Goal: Information Seeking & Learning: Check status

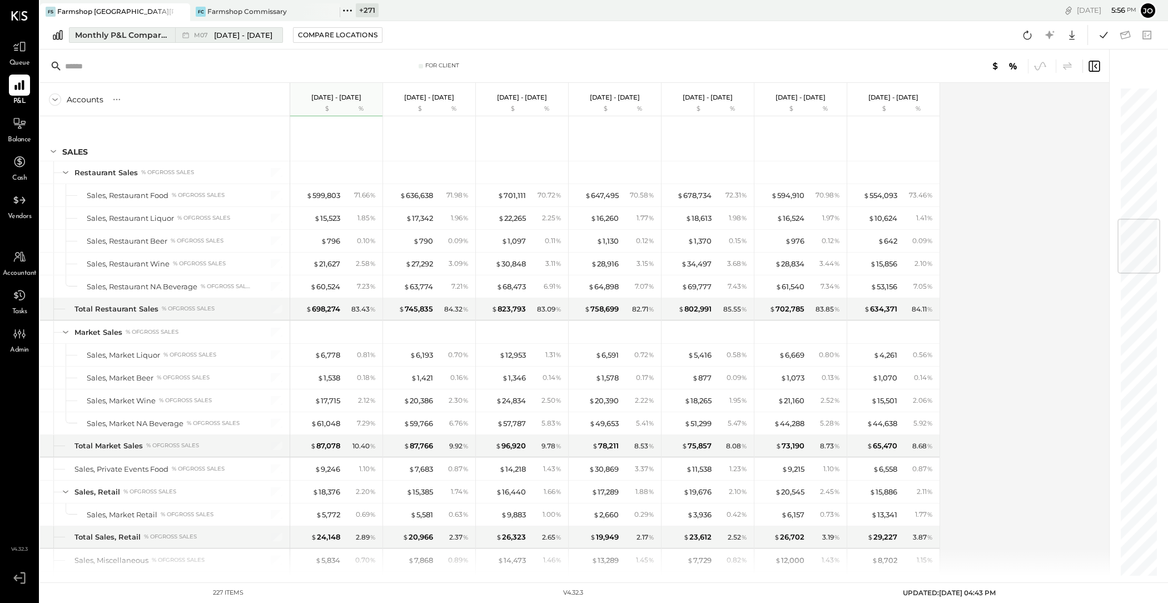
scroll to position [1109, 0]
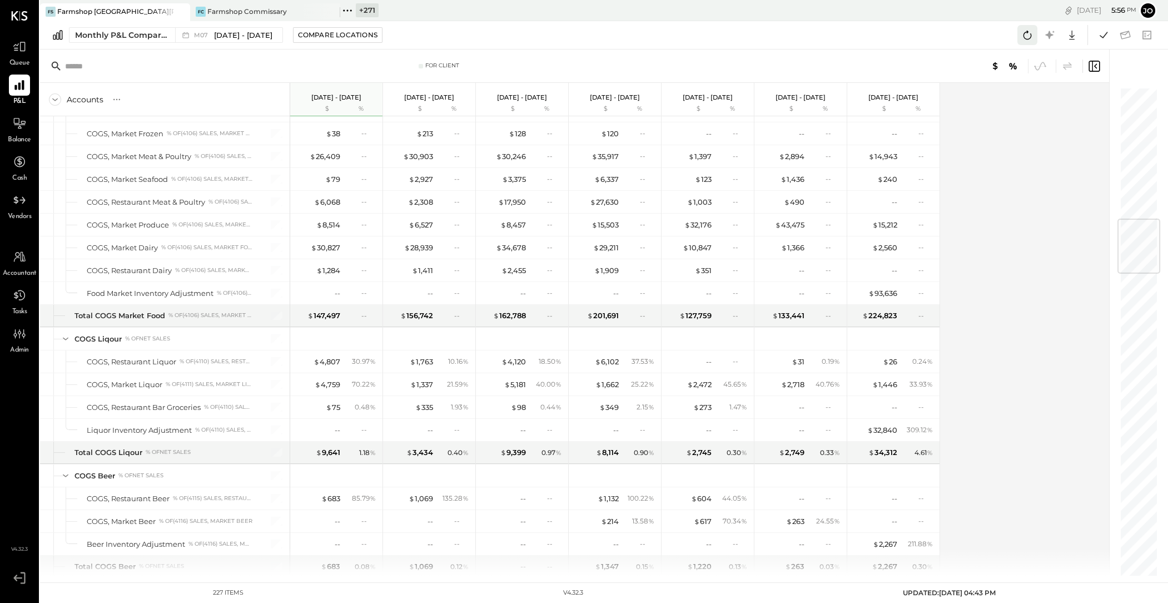
click at [1026, 35] on icon at bounding box center [1027, 35] width 14 height 14
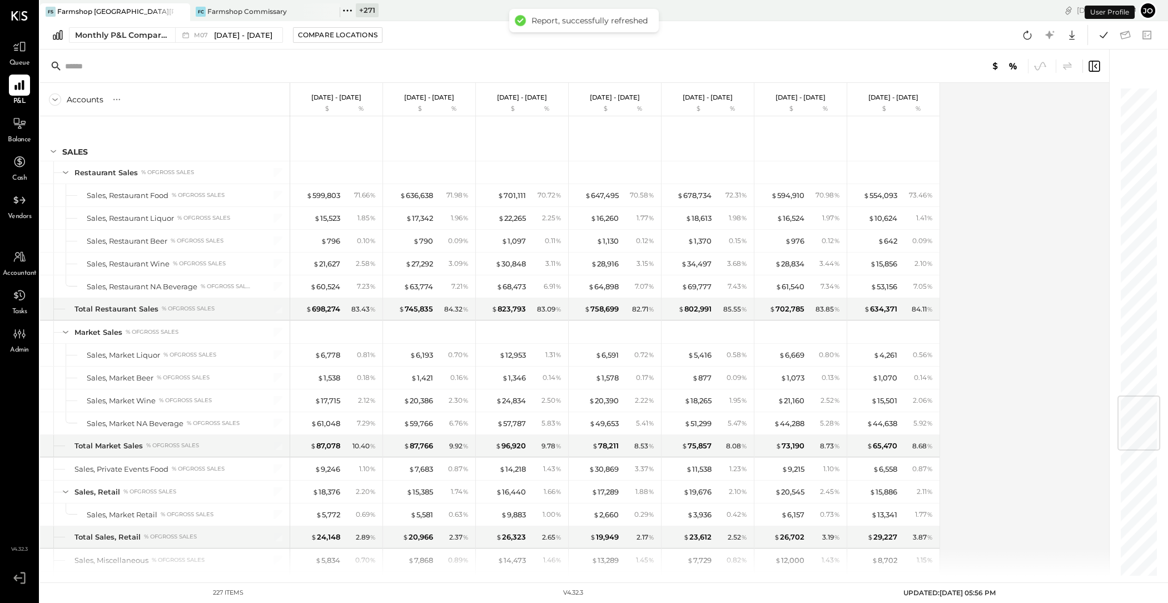
scroll to position [2589, 0]
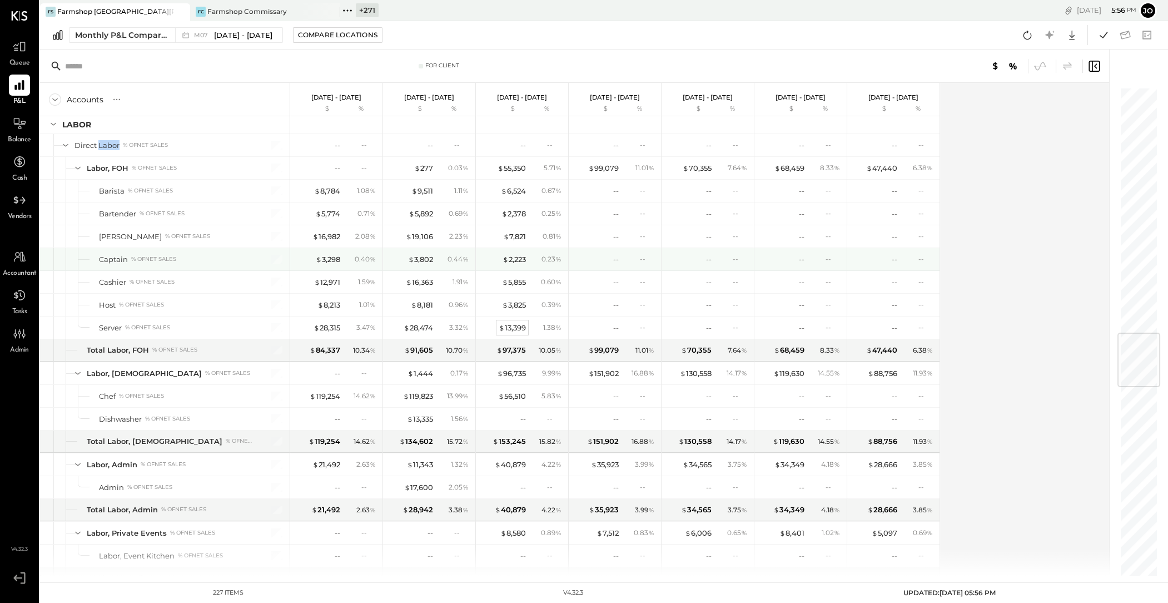
scroll to position [2051, 0]
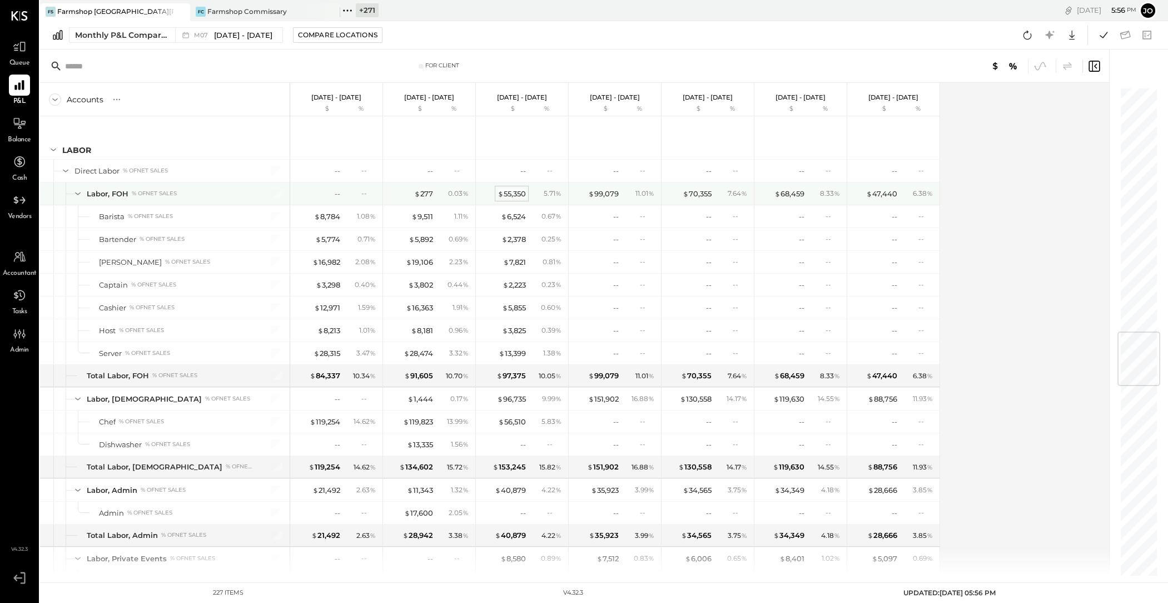
click at [515, 191] on div "$ 55,350" at bounding box center [512, 194] width 28 height 11
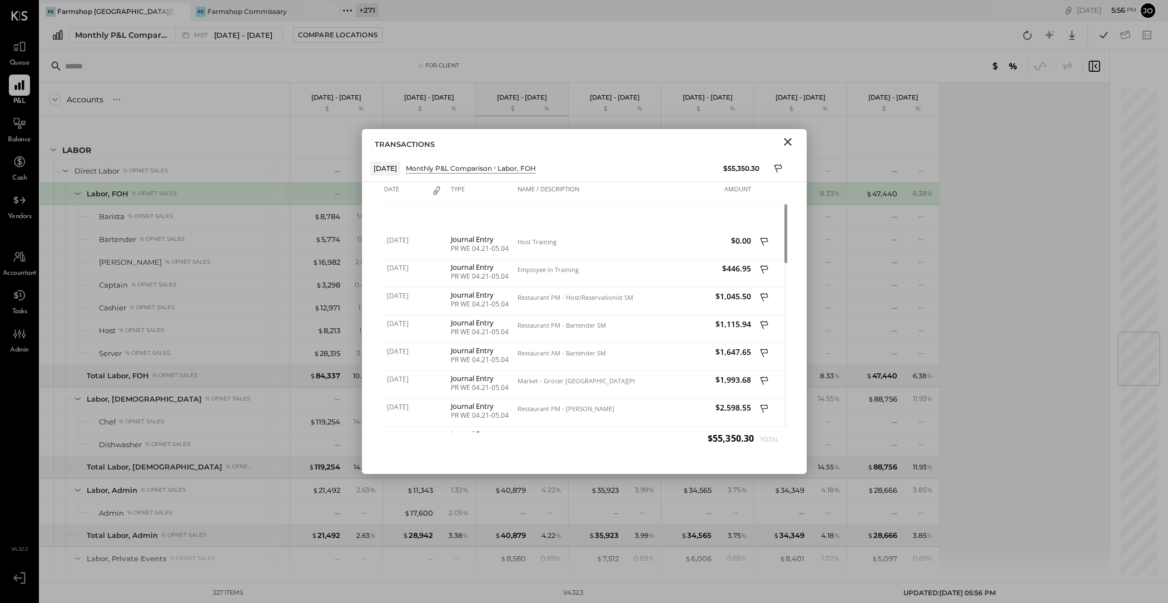
click at [788, 144] on icon "Close" at bounding box center [787, 141] width 13 height 13
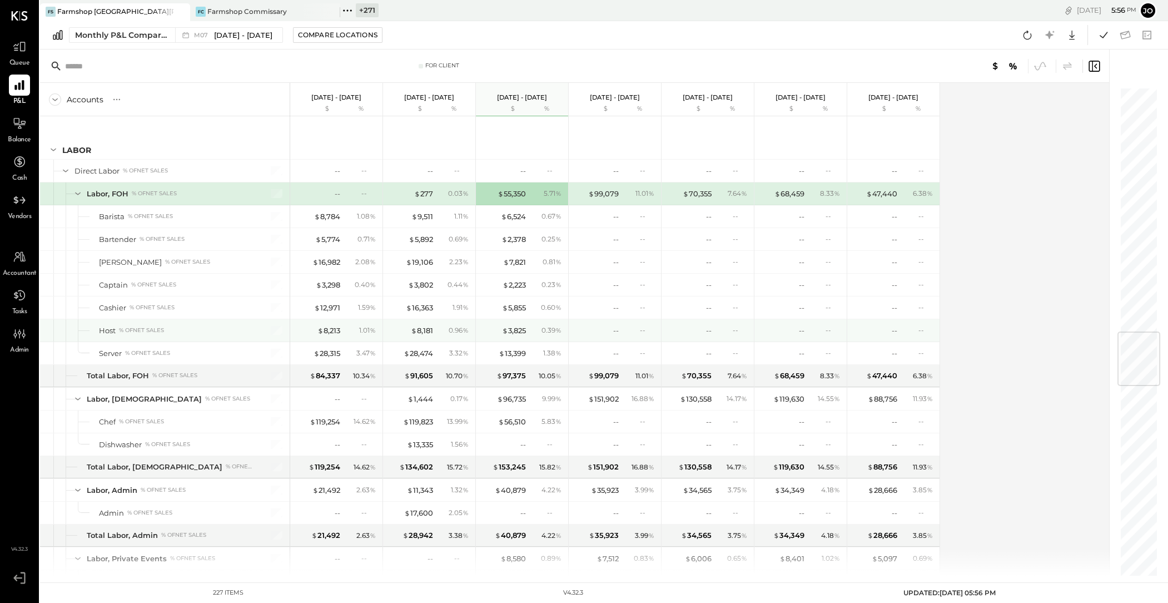
click at [515, 314] on div "$ 5,855 0.60 %" at bounding box center [523, 307] width 83 height 22
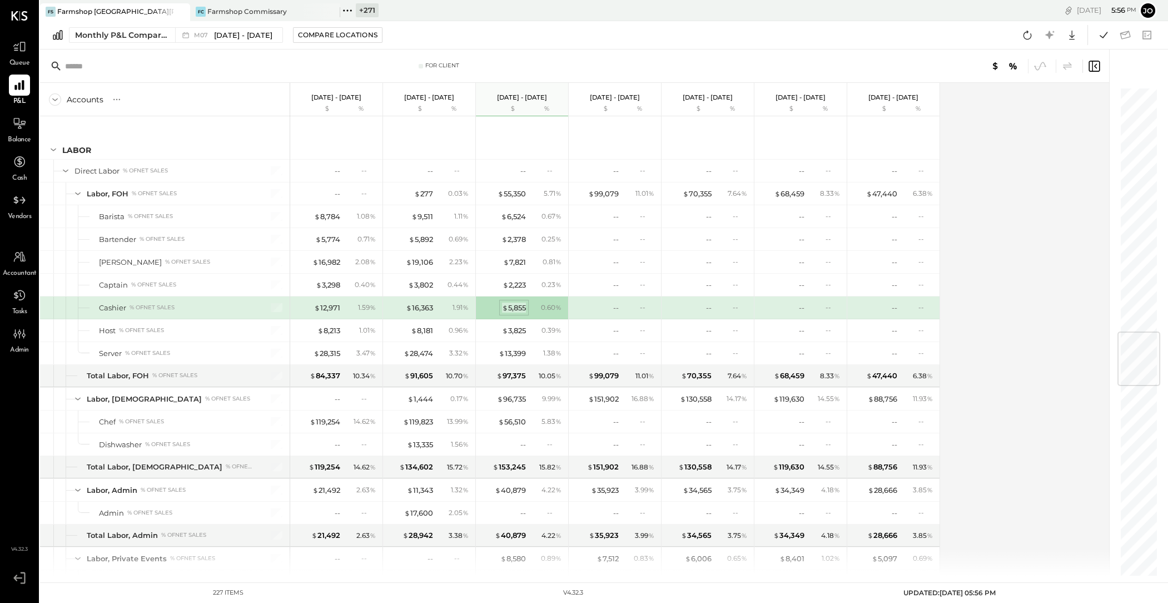
click at [515, 305] on div "$ 5,855" at bounding box center [514, 308] width 24 height 11
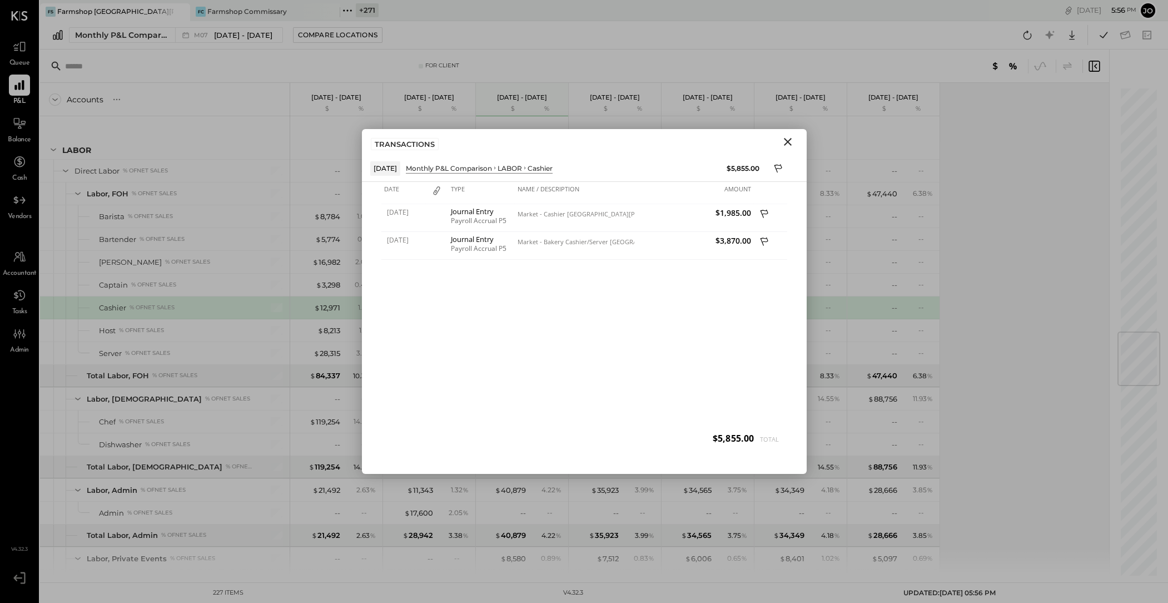
click at [792, 141] on icon "Close" at bounding box center [787, 141] width 13 height 13
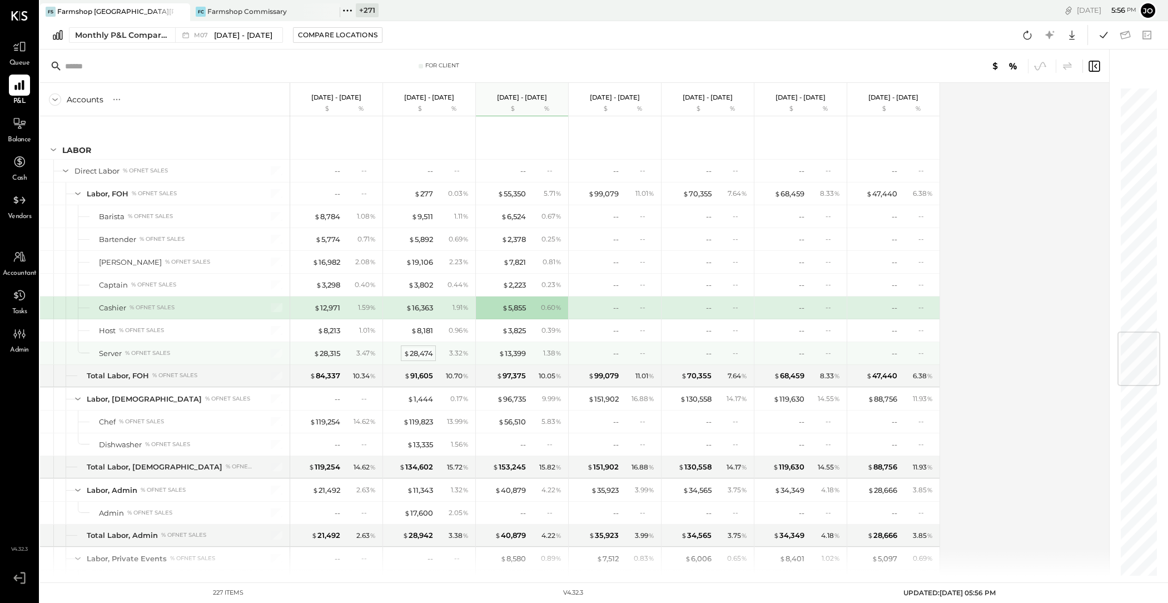
click at [425, 349] on div "$ 28,474" at bounding box center [418, 353] width 29 height 11
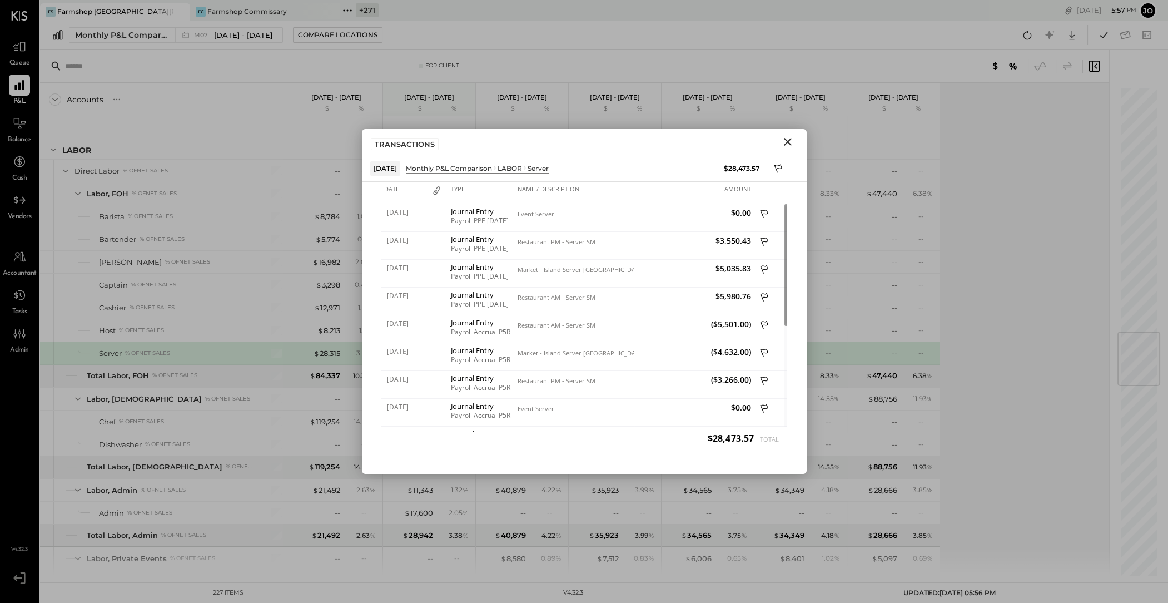
click at [787, 142] on icon "Close" at bounding box center [788, 142] width 8 height 8
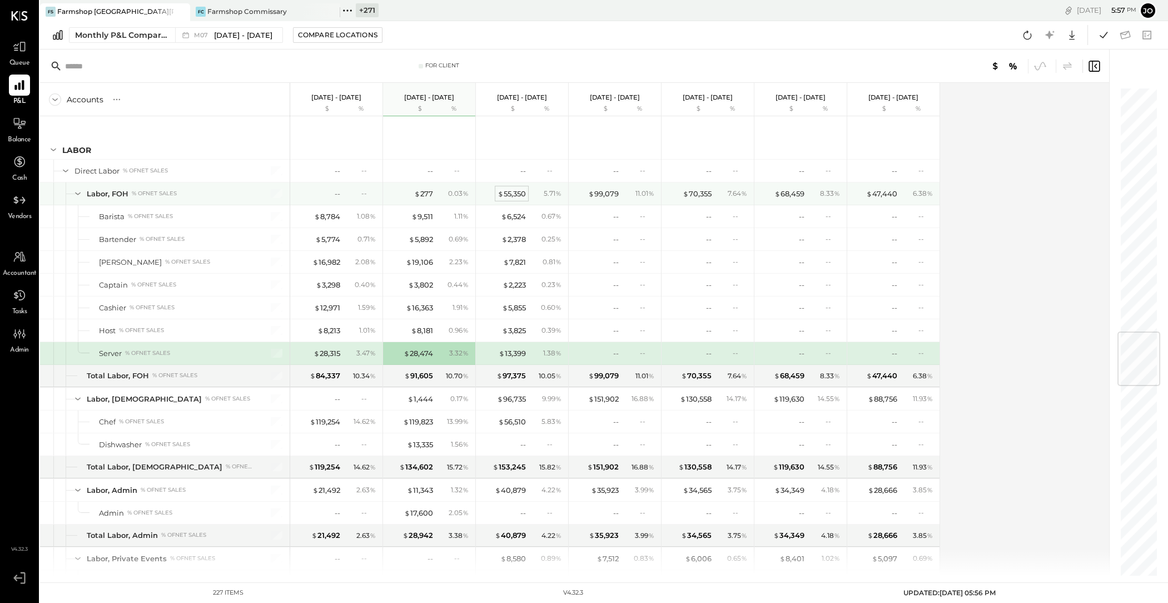
click at [518, 189] on div "$ 55,350" at bounding box center [512, 194] width 28 height 11
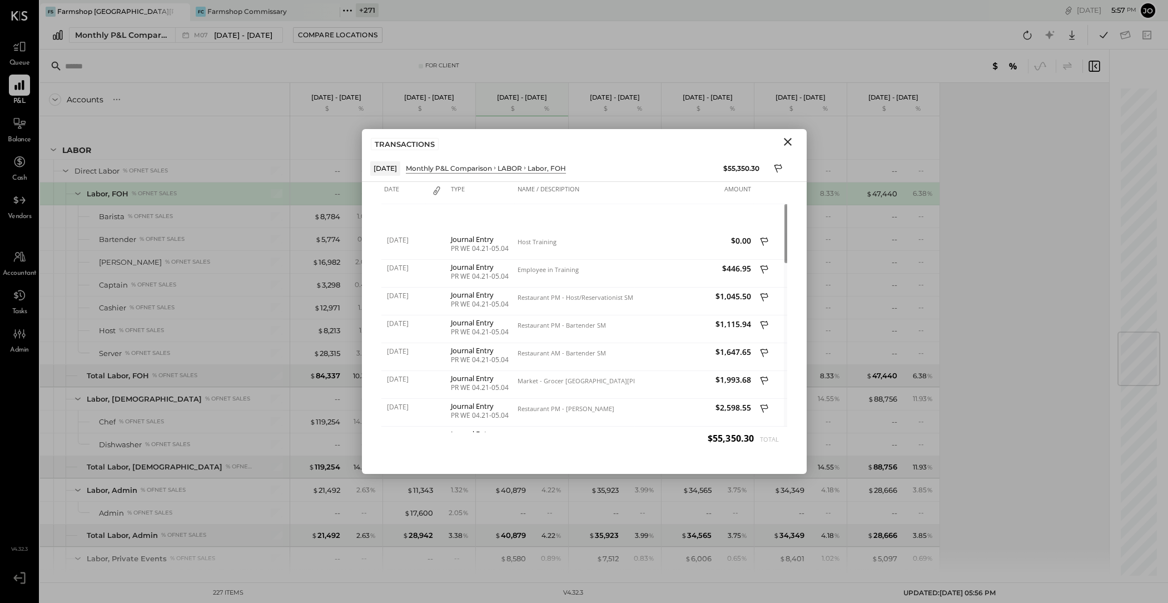
click at [787, 147] on icon "Close" at bounding box center [787, 141] width 13 height 13
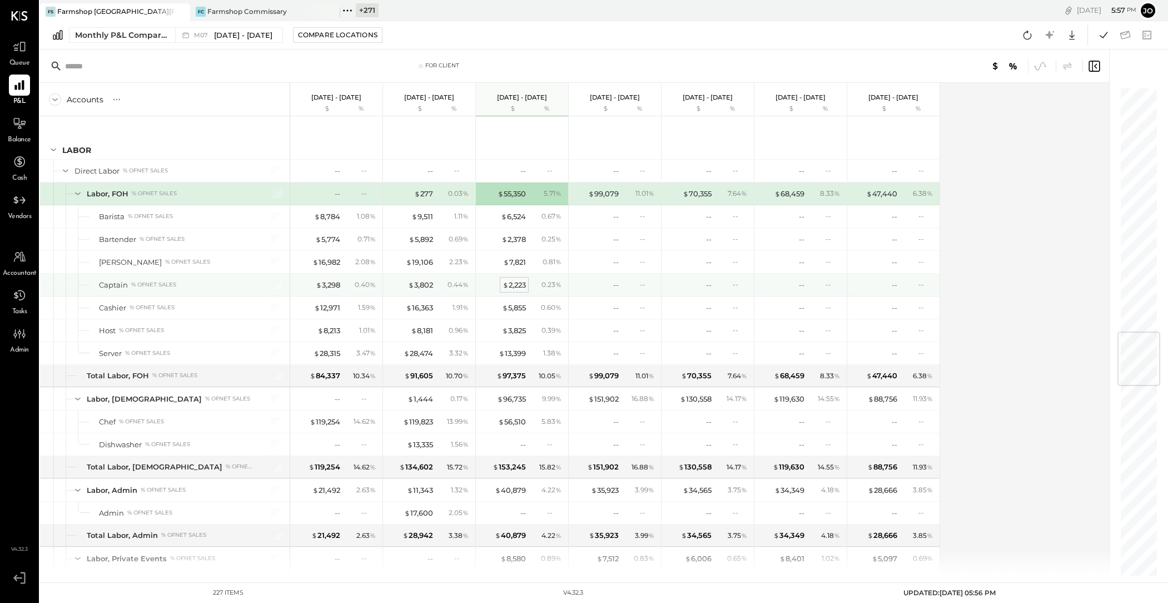
click at [522, 284] on div "$ 2,223" at bounding box center [514, 285] width 23 height 11
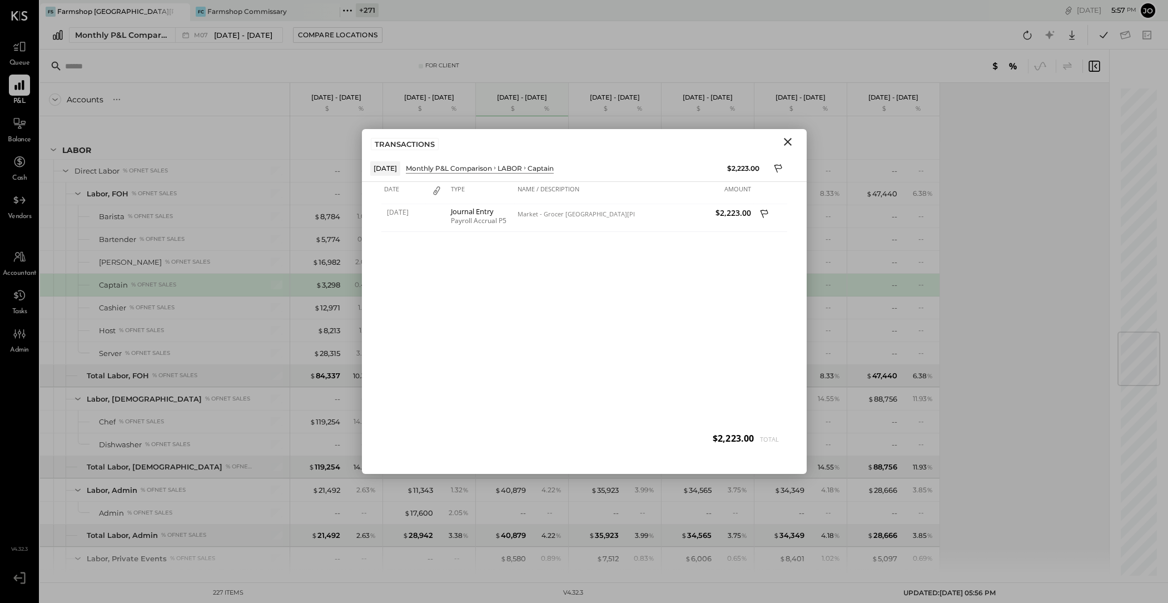
click at [787, 140] on icon "Close" at bounding box center [787, 141] width 13 height 13
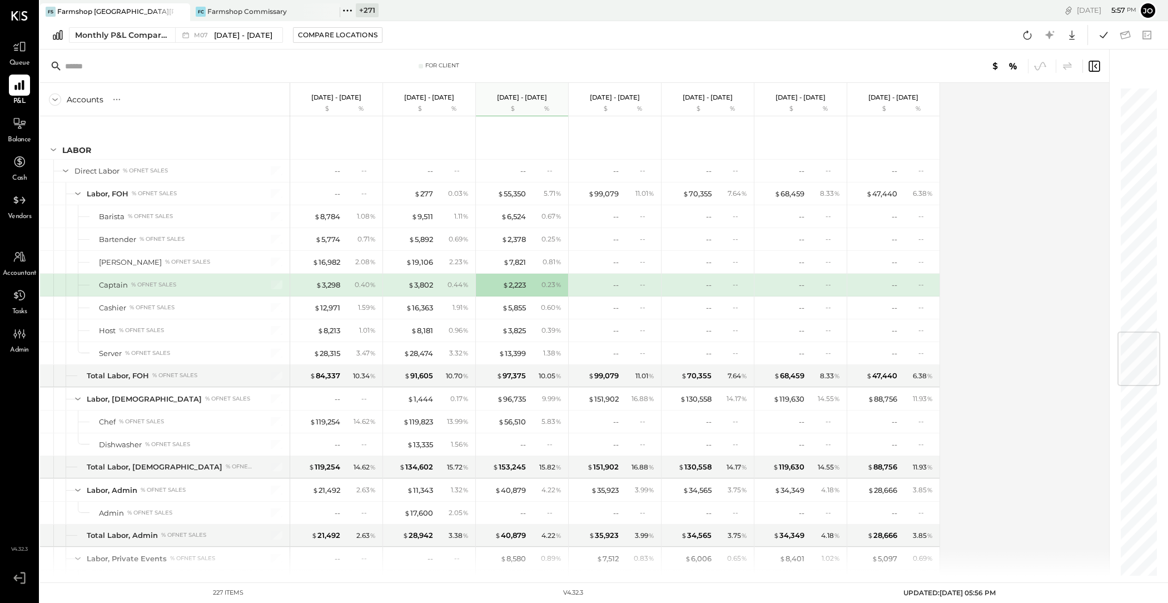
click at [515, 251] on div "$ 7,821 0.81 %" at bounding box center [523, 262] width 83 height 22
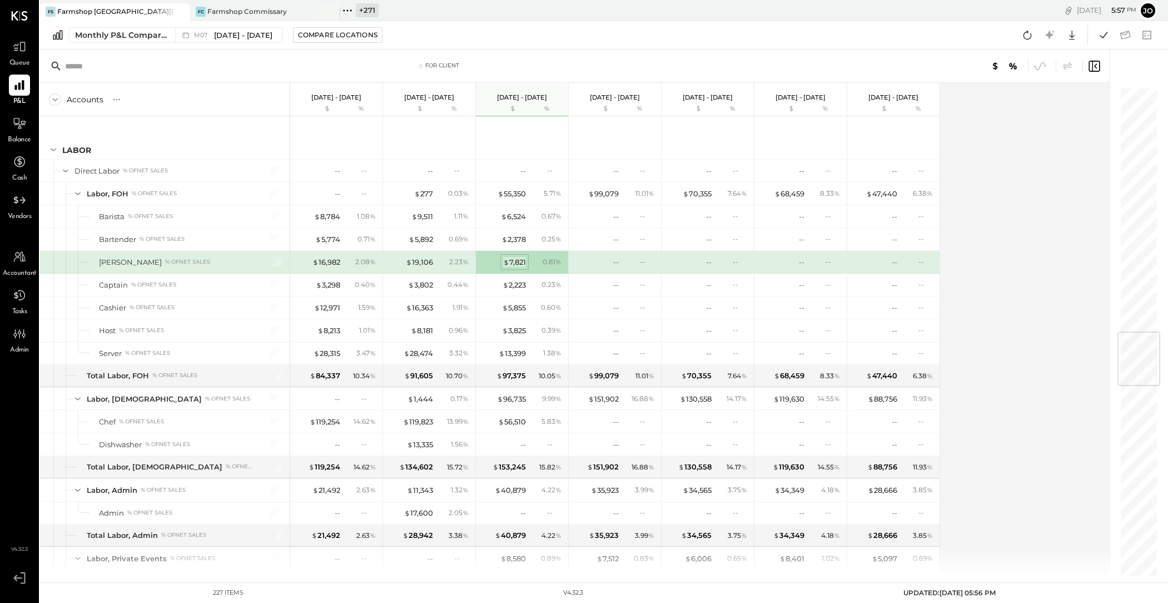
click at [515, 257] on div "$ 7,821" at bounding box center [514, 262] width 23 height 11
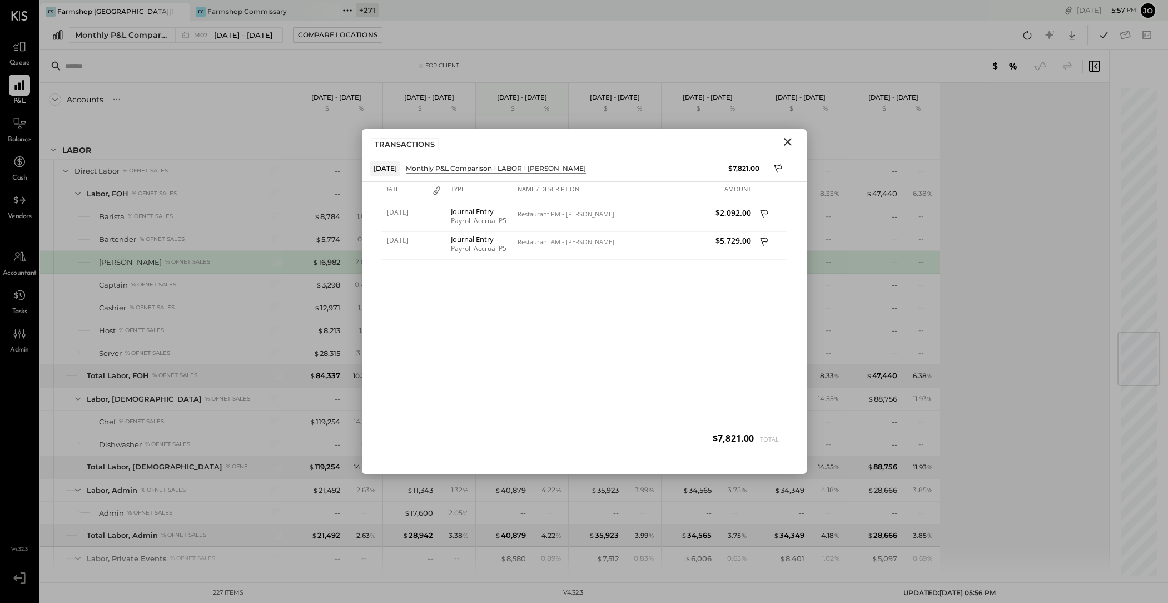
click at [786, 143] on icon "Close" at bounding box center [788, 142] width 8 height 8
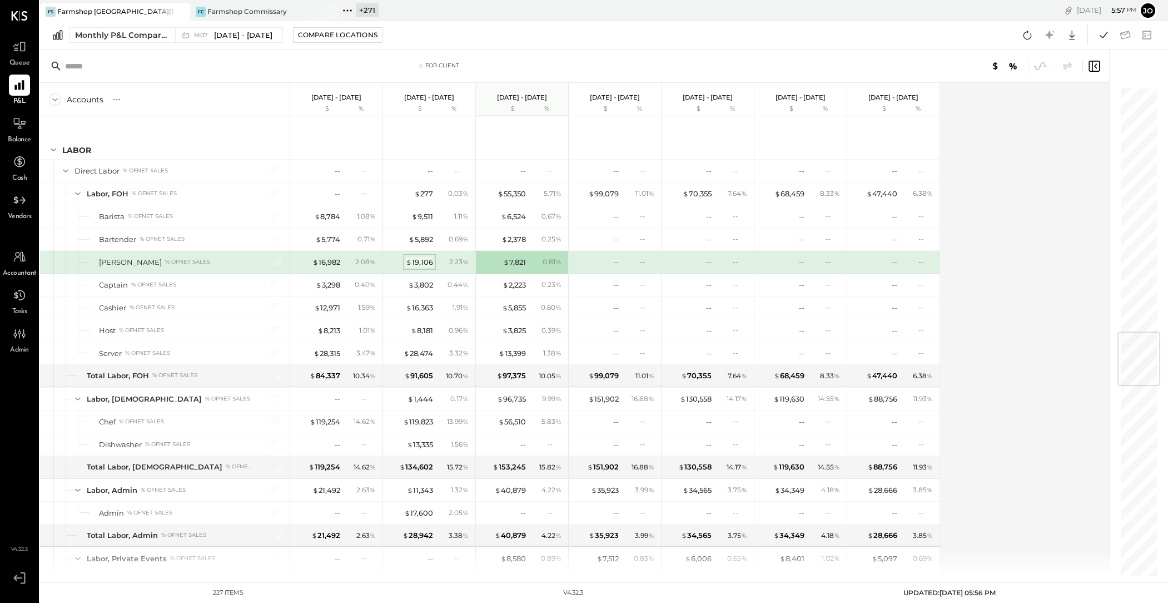
click at [430, 259] on div "$ 19,106" at bounding box center [419, 262] width 27 height 11
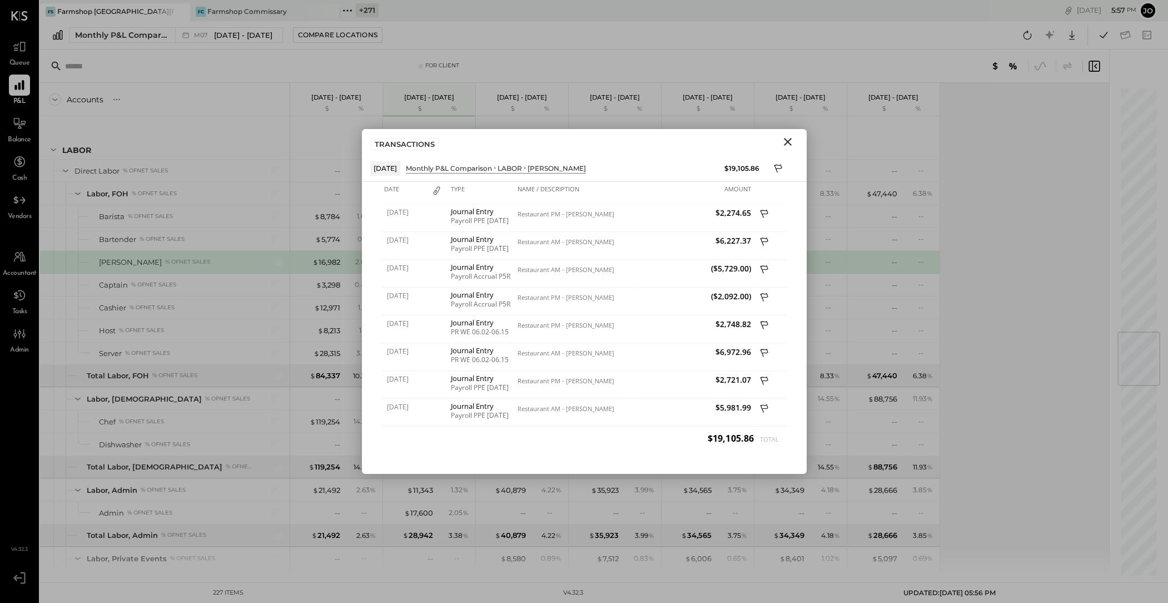
click at [790, 143] on icon "Close" at bounding box center [787, 141] width 13 height 13
